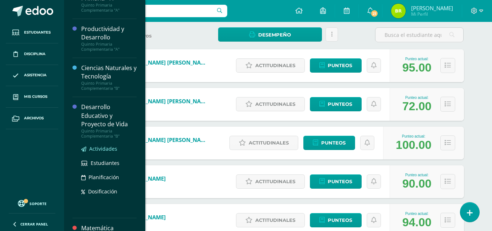
scroll to position [73, 0]
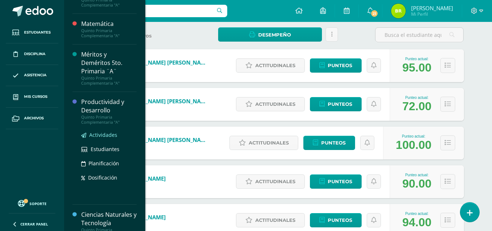
click at [113, 136] on span "Actividades" at bounding box center [103, 134] width 28 height 7
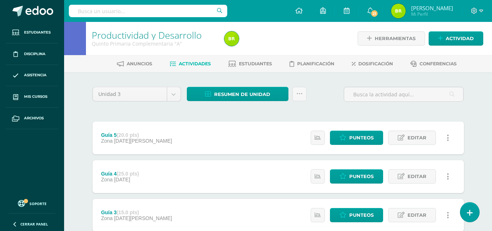
scroll to position [109, 0]
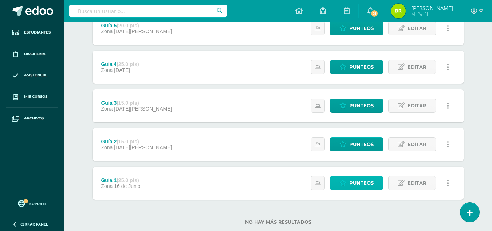
click at [375, 183] on link "Punteos" at bounding box center [356, 183] width 53 height 14
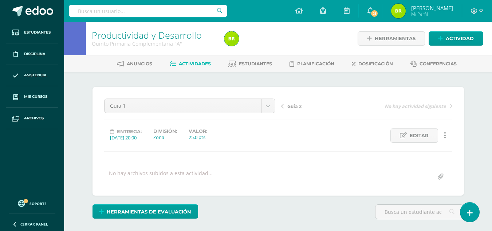
click at [290, 107] on span "Guía 2" at bounding box center [294, 106] width 14 height 7
click at [292, 104] on span "Guía 3" at bounding box center [294, 106] width 14 height 7
click at [284, 105] on link "Guía 4" at bounding box center [324, 105] width 86 height 7
click at [297, 107] on span "Guía 5" at bounding box center [294, 106] width 14 height 7
click at [268, 60] on link "Estudiantes" at bounding box center [250, 64] width 44 height 12
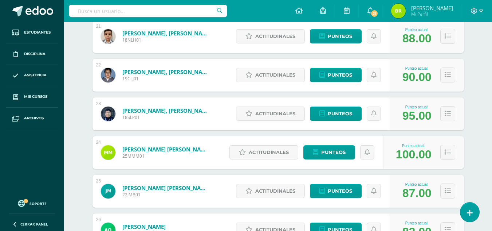
scroll to position [947, 0]
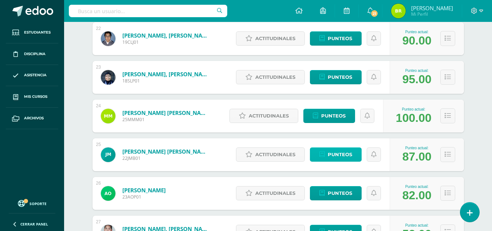
click at [357, 148] on link "Punteos" at bounding box center [336, 154] width 52 height 14
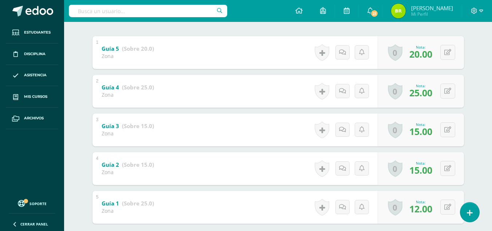
scroll to position [187, 0]
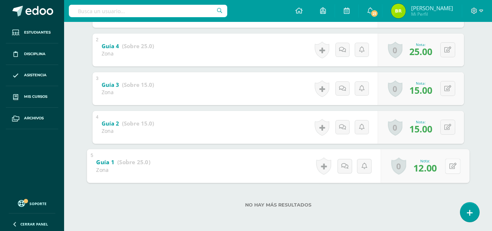
click at [445, 170] on div "0 [GEOGRAPHIC_DATA] Logros obtenidos Aún no hay logros agregados Nota: 12.00" at bounding box center [425, 166] width 89 height 34
click at [454, 166] on icon at bounding box center [452, 165] width 7 height 6
type input "25"
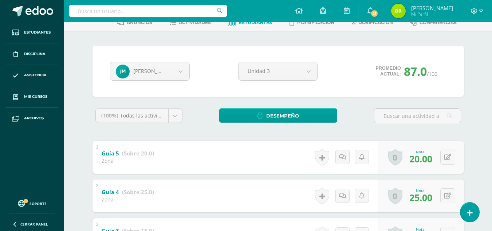
scroll to position [5, 0]
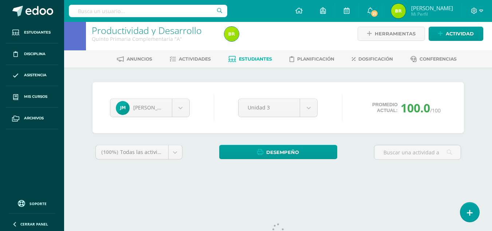
scroll to position [30, 0]
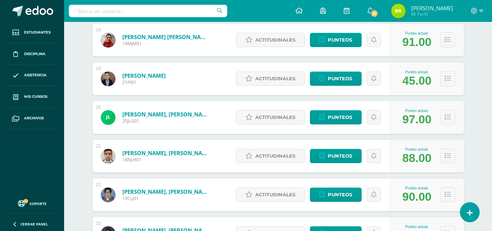
scroll to position [973, 0]
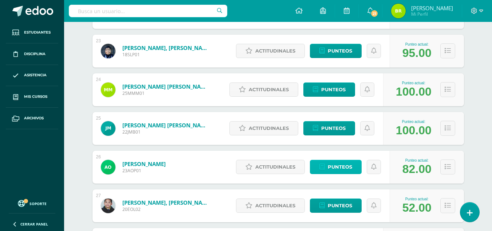
click at [341, 168] on span "Punteos" at bounding box center [340, 166] width 24 height 13
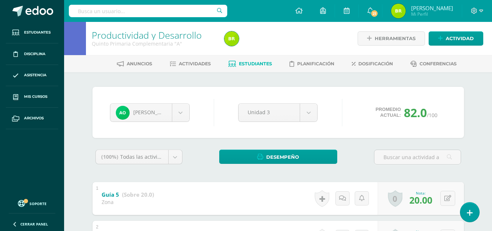
scroll to position [182, 0]
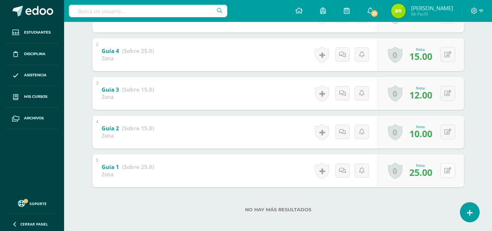
click at [453, 169] on button at bounding box center [447, 170] width 15 height 15
type input "12"
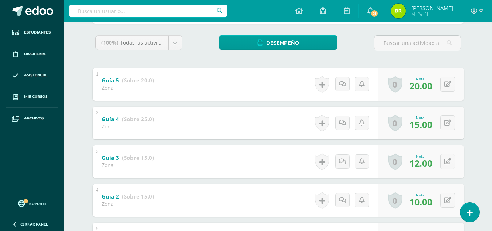
scroll to position [150, 0]
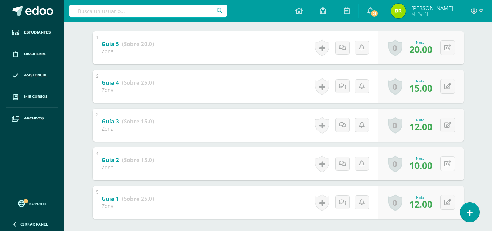
click at [449, 162] on icon at bounding box center [447, 163] width 7 height 6
click at [452, 161] on link at bounding box center [453, 163] width 15 height 15
click at [447, 202] on button at bounding box center [447, 202] width 15 height 15
type input "13"
click at [435, 204] on icon at bounding box center [433, 204] width 7 height 6
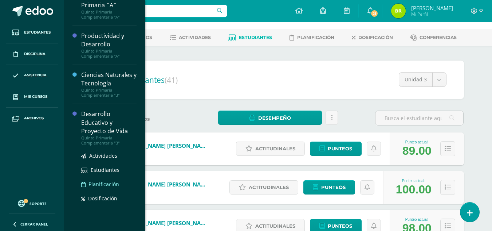
scroll to position [138, 0]
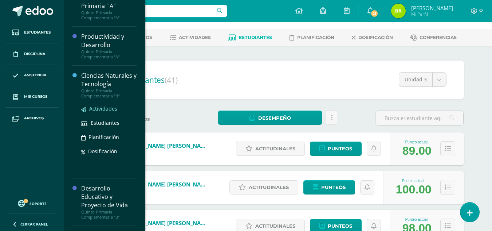
click at [112, 107] on span "Actividades" at bounding box center [103, 108] width 28 height 7
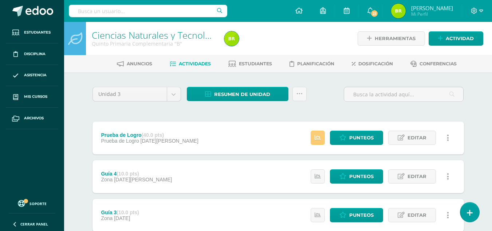
scroll to position [73, 0]
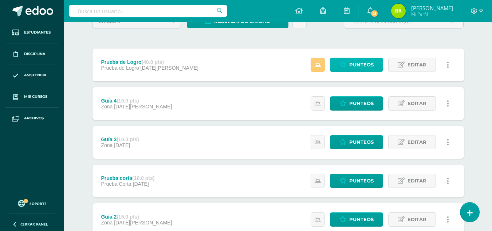
click at [369, 60] on span "Punteos" at bounding box center [361, 64] width 24 height 13
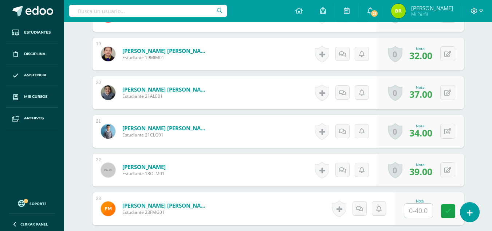
scroll to position [1056, 0]
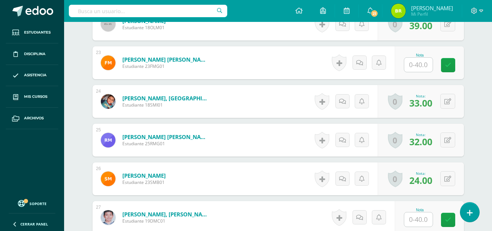
click at [428, 225] on input "text" at bounding box center [418, 219] width 28 height 14
type input "34"
click at [455, 222] on icon at bounding box center [453, 219] width 7 height 6
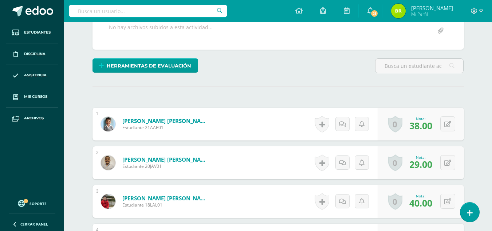
scroll to position [0, 0]
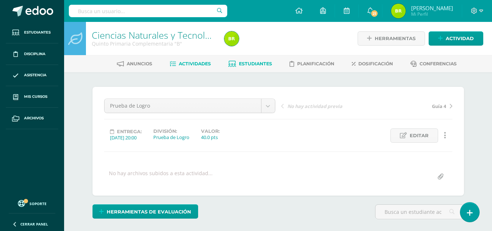
click at [252, 66] on span "Estudiantes" at bounding box center [255, 63] width 33 height 5
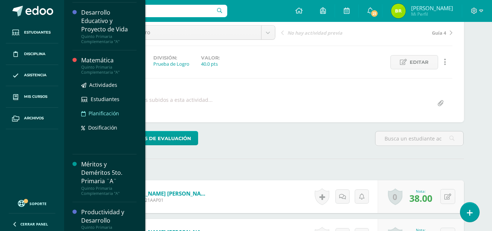
scroll to position [73, 0]
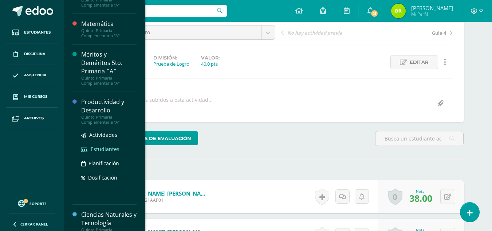
click at [106, 149] on span "Estudiantes" at bounding box center [105, 148] width 29 height 7
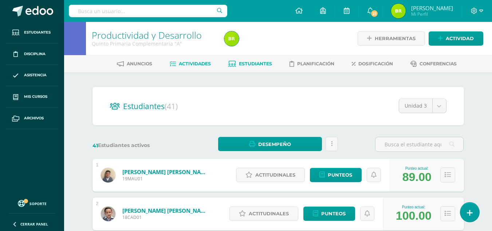
click at [200, 62] on span "Actividades" at bounding box center [195, 63] width 32 height 5
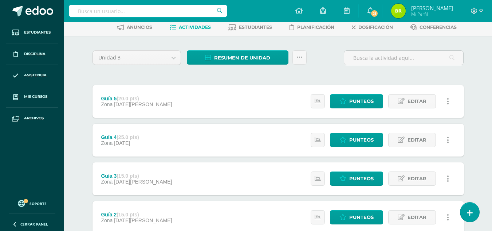
scroll to position [126, 0]
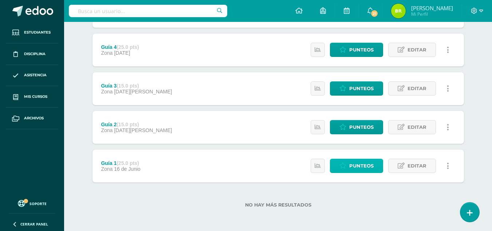
click at [361, 168] on span "Punteos" at bounding box center [361, 165] width 24 height 13
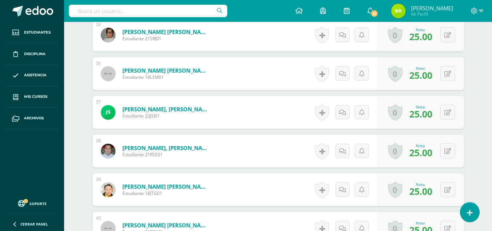
scroll to position [1657, 0]
